Goal: Find specific page/section: Find specific page/section

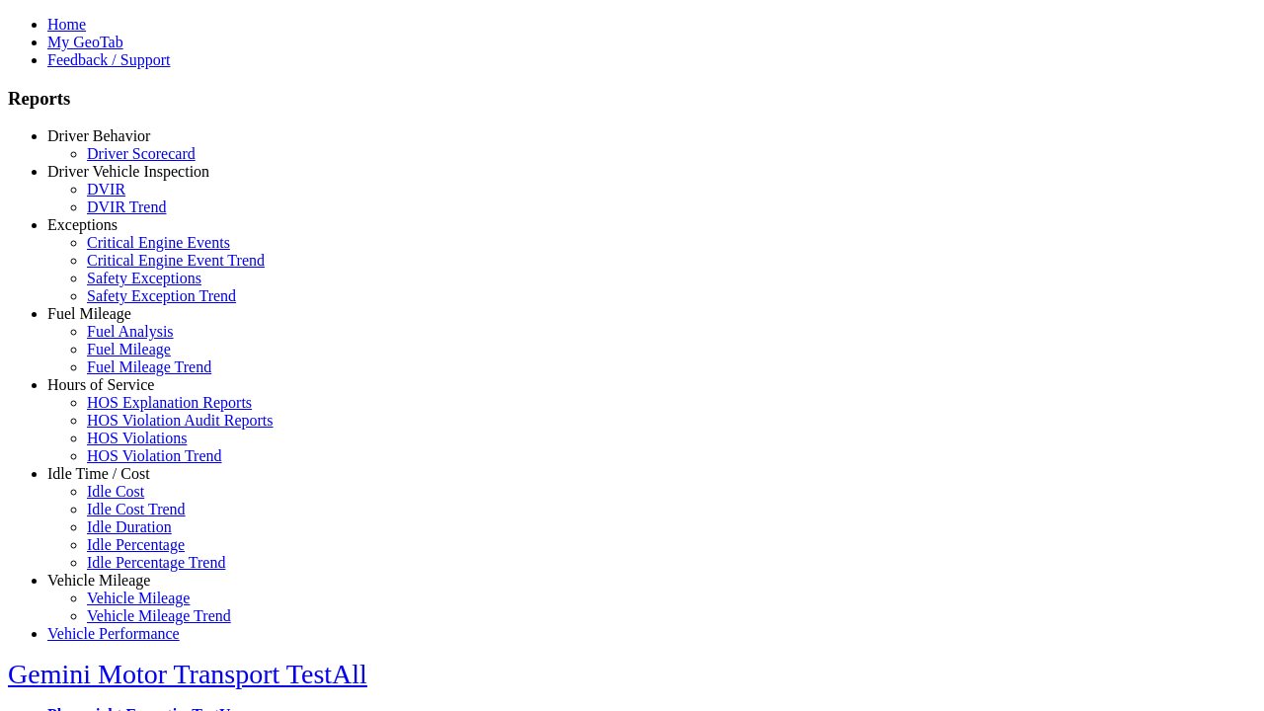
click at [114, 144] on link "Driver Behavior" at bounding box center [98, 135] width 103 height 17
click at [128, 162] on link "Driver Scorecard" at bounding box center [141, 153] width 109 height 17
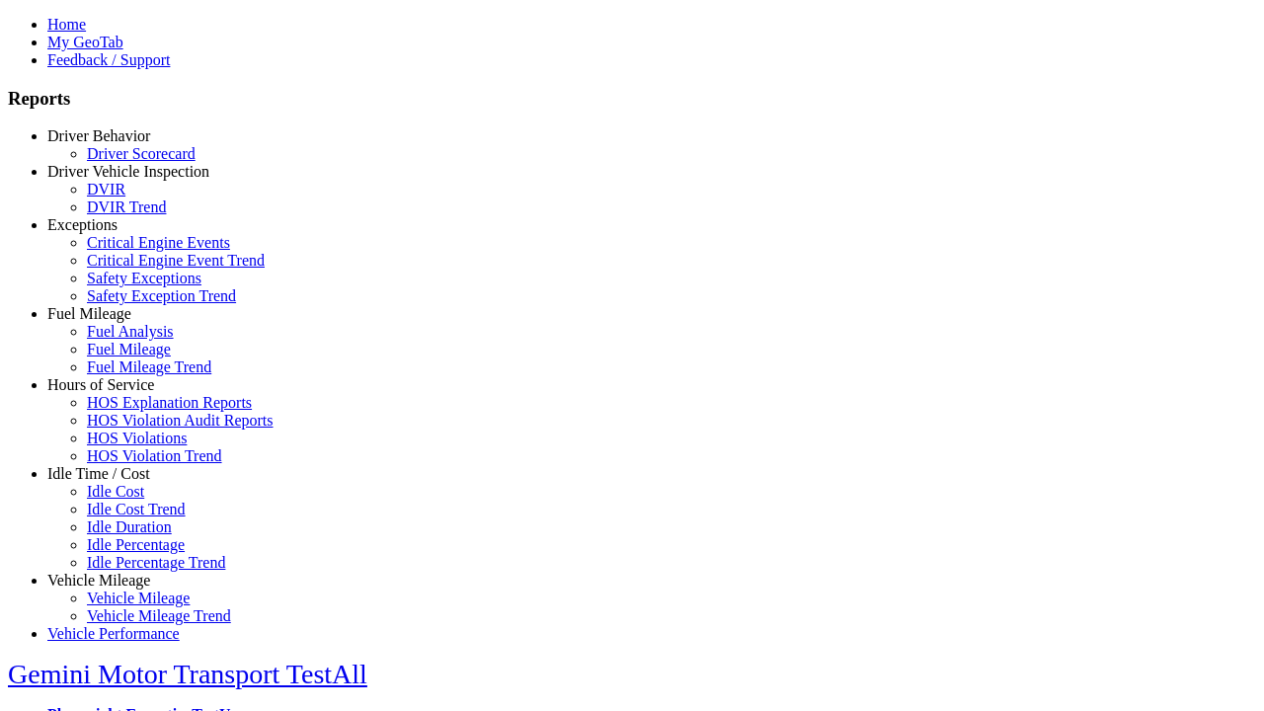
scroll to position [882, 0]
